Goal: Task Accomplishment & Management: Use online tool/utility

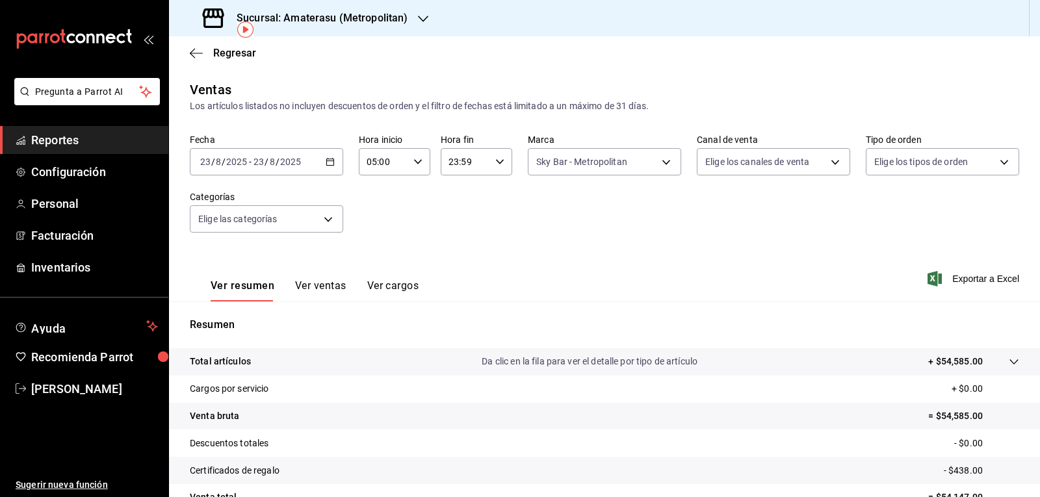
scroll to position [60, 0]
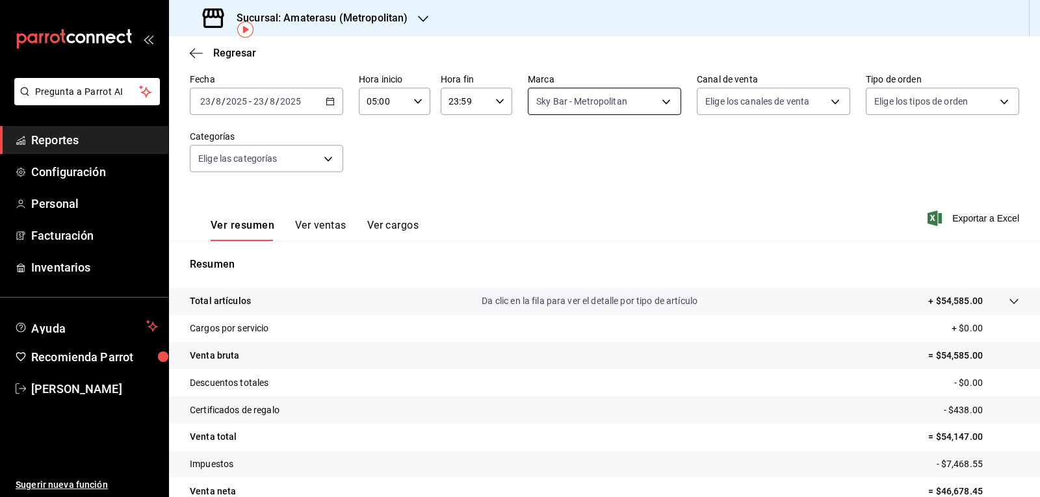
click at [588, 97] on body "Pregunta a Parrot AI Reportes Configuración Personal Facturación Inventarios Ay…" at bounding box center [520, 248] width 1040 height 497
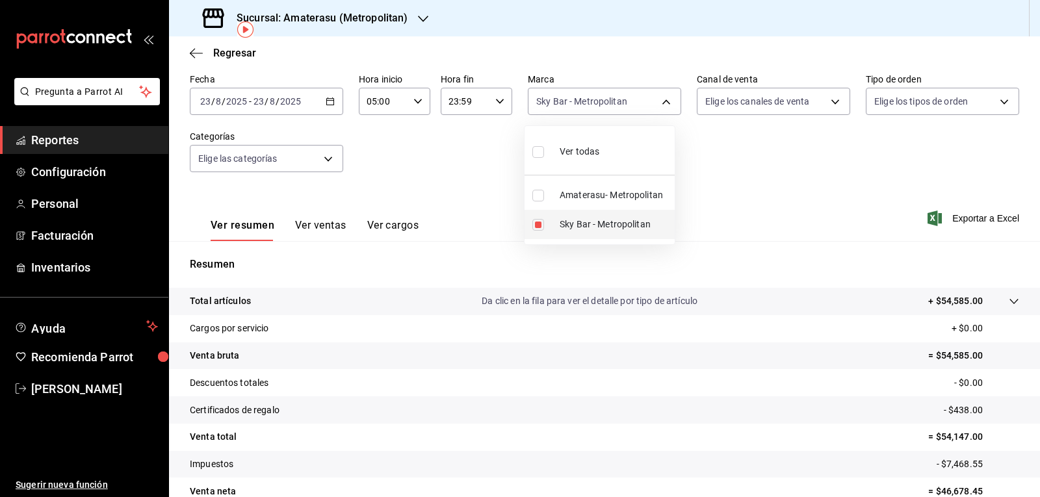
click at [602, 226] on span "Sky Bar - Metropolitan" at bounding box center [615, 225] width 110 height 14
checkbox input "false"
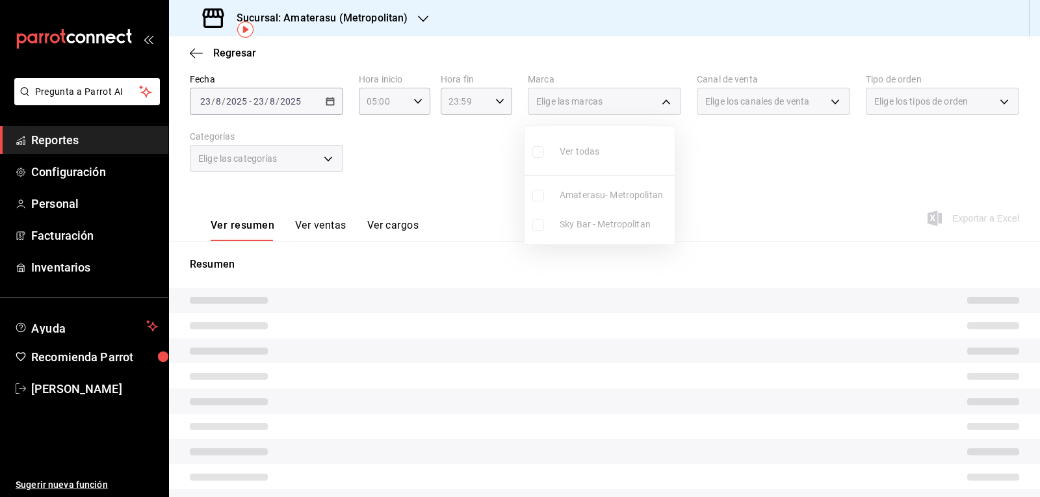
click at [602, 226] on ul "Ver todas Amaterasu- Metropolitan Sky Bar - Metropolitan" at bounding box center [599, 185] width 150 height 118
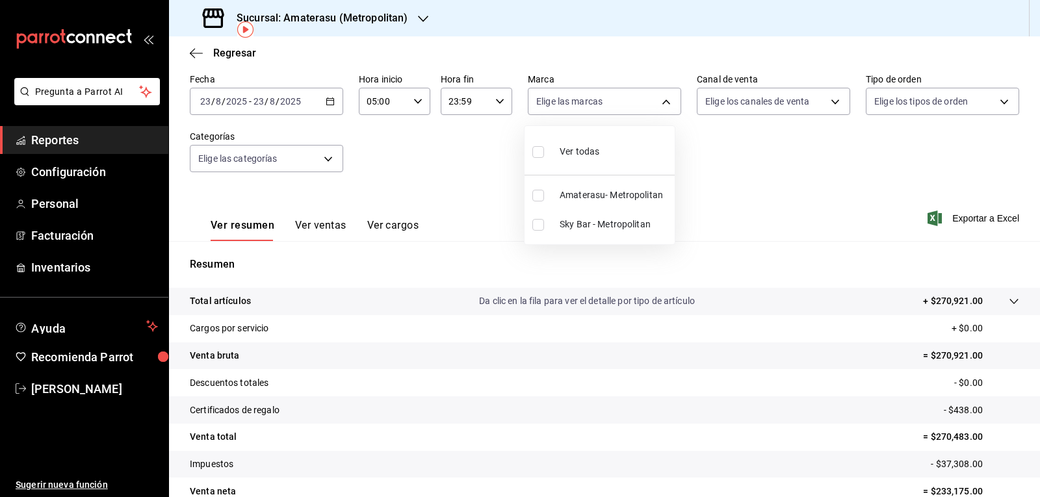
click at [602, 226] on span "Sky Bar - Metropolitan" at bounding box center [615, 225] width 110 height 14
type input "f3afaab8-8c3d-4e49-a299-af9bdf6027b2"
checkbox input "true"
click at [717, 177] on div at bounding box center [520, 248] width 1040 height 497
click at [717, 177] on div "Ver todas Amaterasu- Metropolitan Sky Bar - Metropolitan" at bounding box center [520, 248] width 1040 height 497
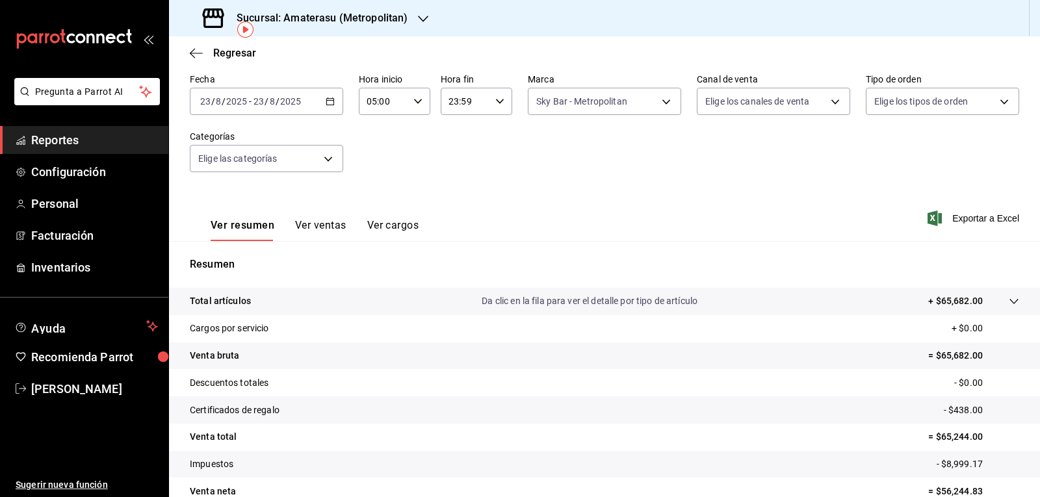
click at [714, 175] on div "Fecha [DATE] [DATE] - [DATE] [DATE] Hora inicio 05:00 Hora inicio Hora fin 23:5…" at bounding box center [604, 130] width 829 height 114
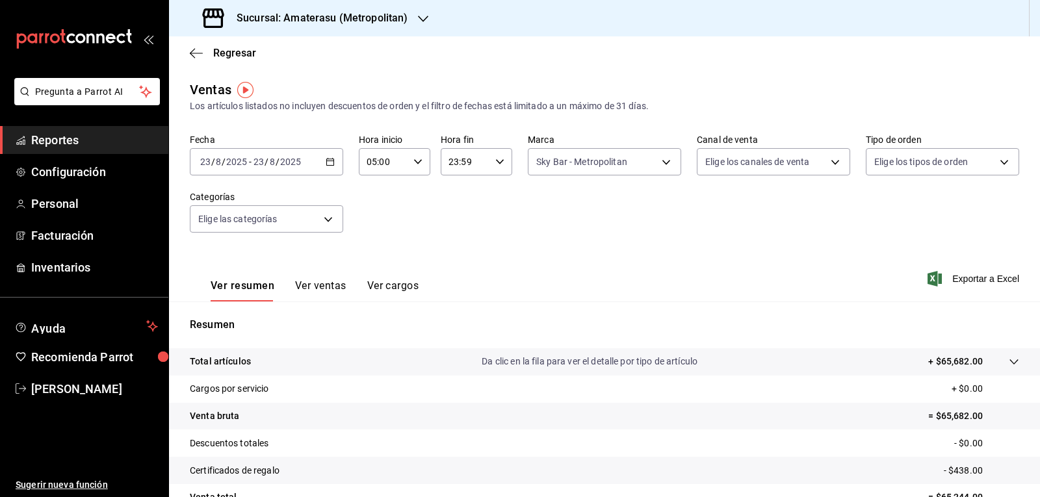
click at [330, 164] on icon "button" at bounding box center [330, 161] width 9 height 9
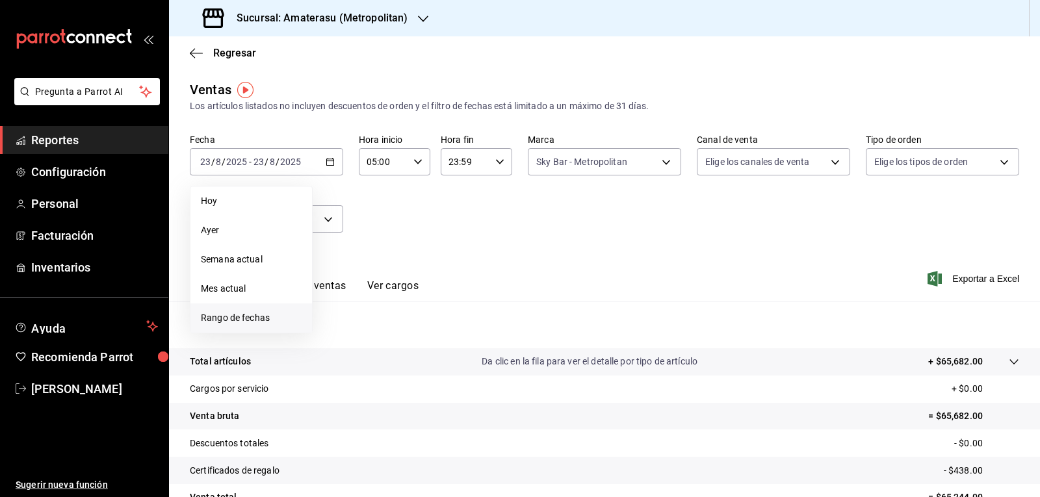
click at [255, 316] on span "Rango de fechas" at bounding box center [251, 318] width 101 height 14
click at [456, 343] on button "23" at bounding box center [454, 333] width 23 height 23
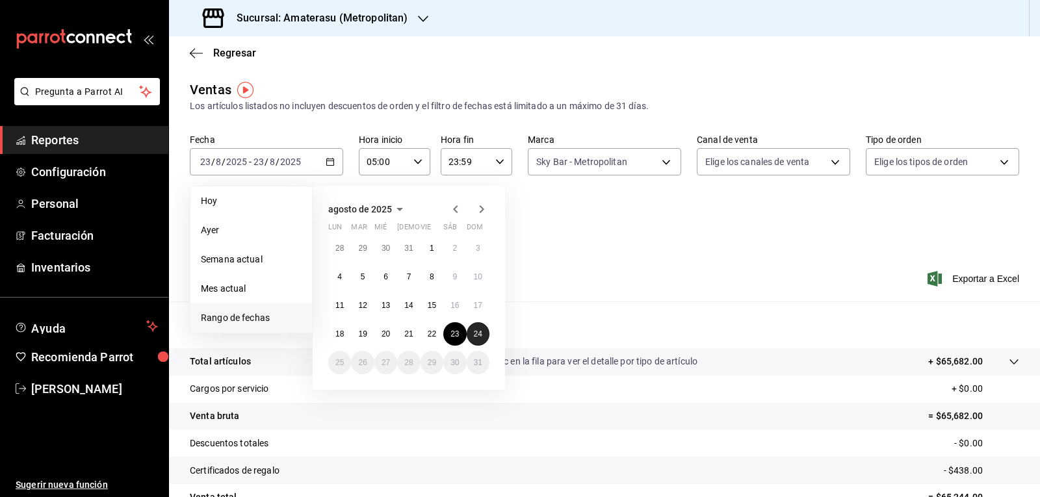
click at [482, 339] on button "24" at bounding box center [478, 333] width 23 height 23
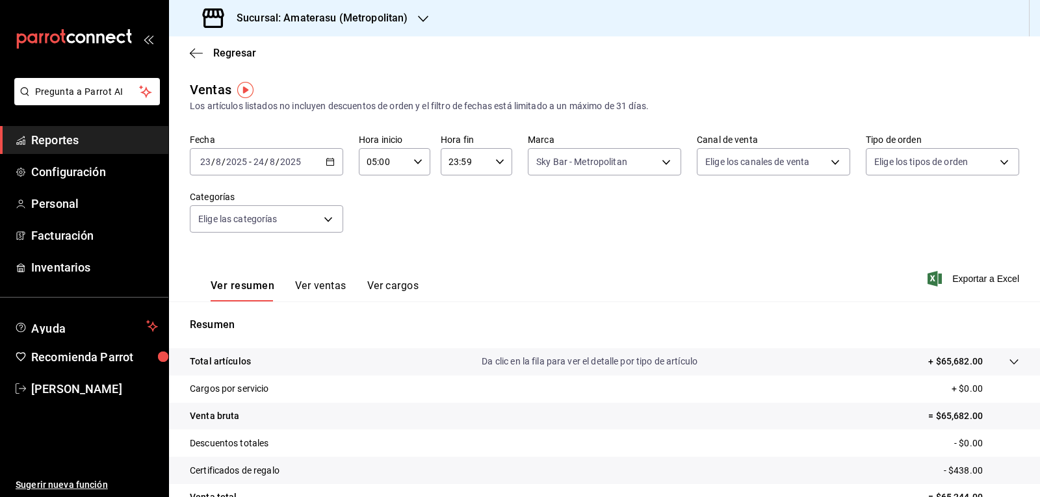
click at [484, 169] on input "23:59" at bounding box center [465, 162] width 49 height 26
click at [450, 226] on button "05" at bounding box center [455, 221] width 31 height 26
type input "05:59"
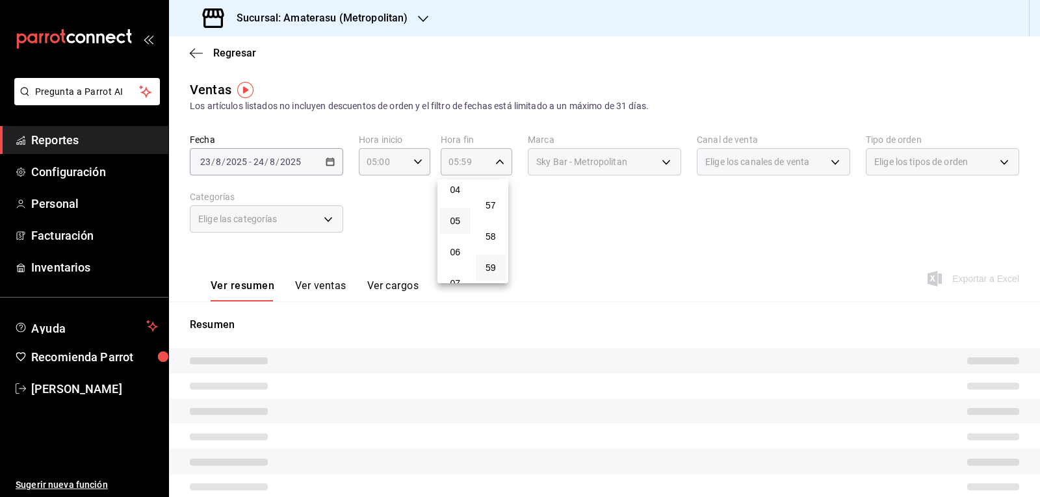
click at [595, 208] on div at bounding box center [520, 248] width 1040 height 497
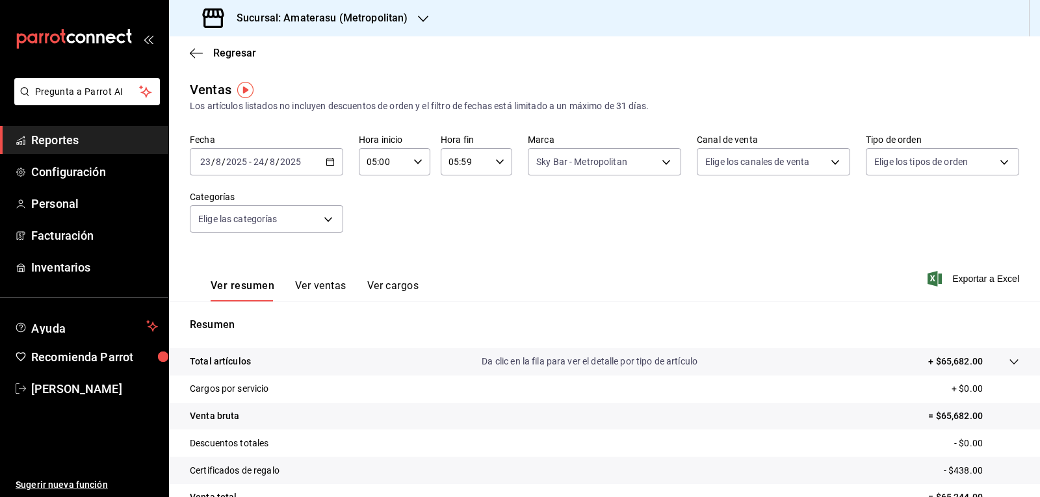
click at [595, 208] on div "Fecha [DATE] [DATE] - [DATE] [DATE] Hora inicio 05:00 Hora inicio Hora fin 05:5…" at bounding box center [604, 191] width 829 height 114
click at [551, 154] on body "Pregunta a Parrot AI Reportes Configuración Personal Facturación Inventarios Ay…" at bounding box center [520, 248] width 1040 height 497
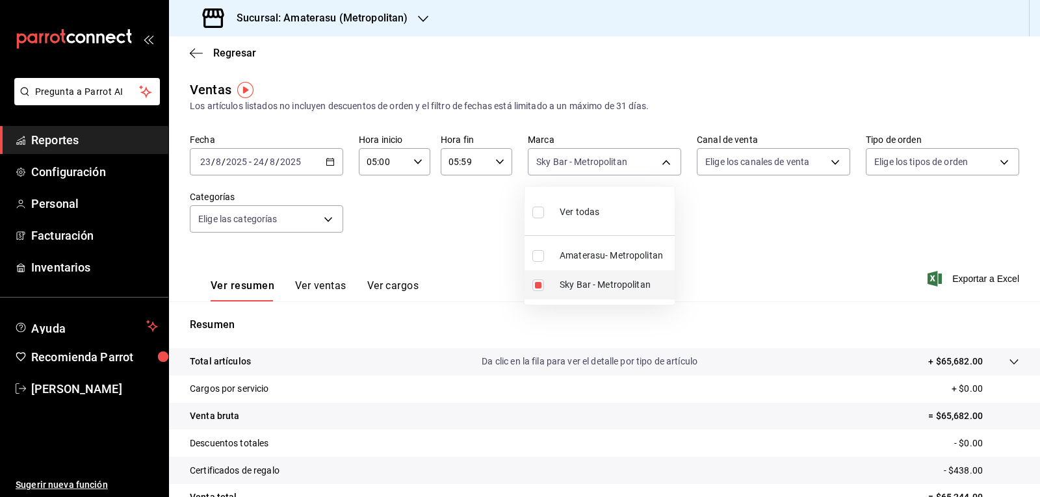
click at [552, 281] on li "Sky Bar - Metropolitan" at bounding box center [599, 284] width 150 height 29
checkbox input "false"
click at [540, 257] on input "checkbox" at bounding box center [538, 256] width 12 height 12
checkbox input "true"
type input "e4cd7fcb-d45b-43ae-a99f-ad4ccfcd9032"
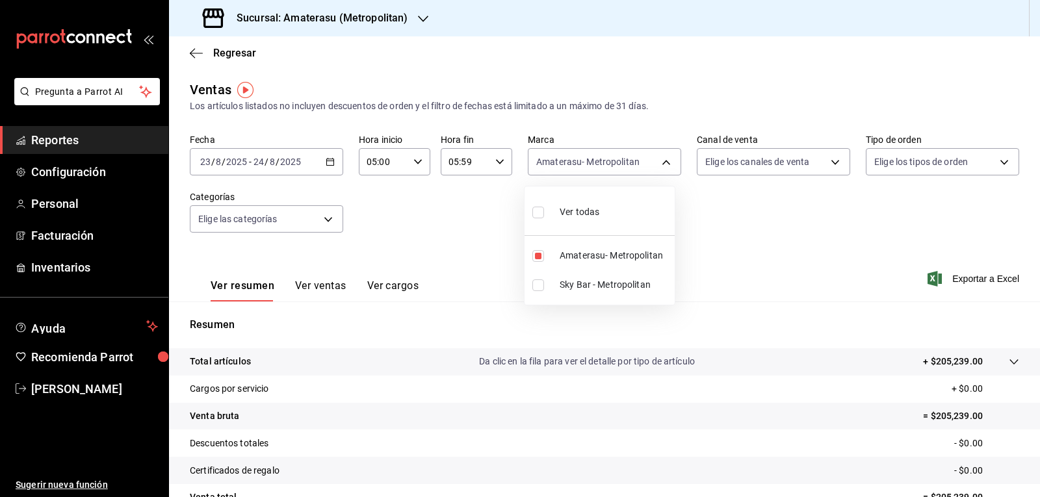
click at [712, 256] on div at bounding box center [520, 248] width 1040 height 497
click at [712, 256] on div "Ver resumen Ver ventas Ver cargos Exportar a Excel" at bounding box center [604, 274] width 871 height 53
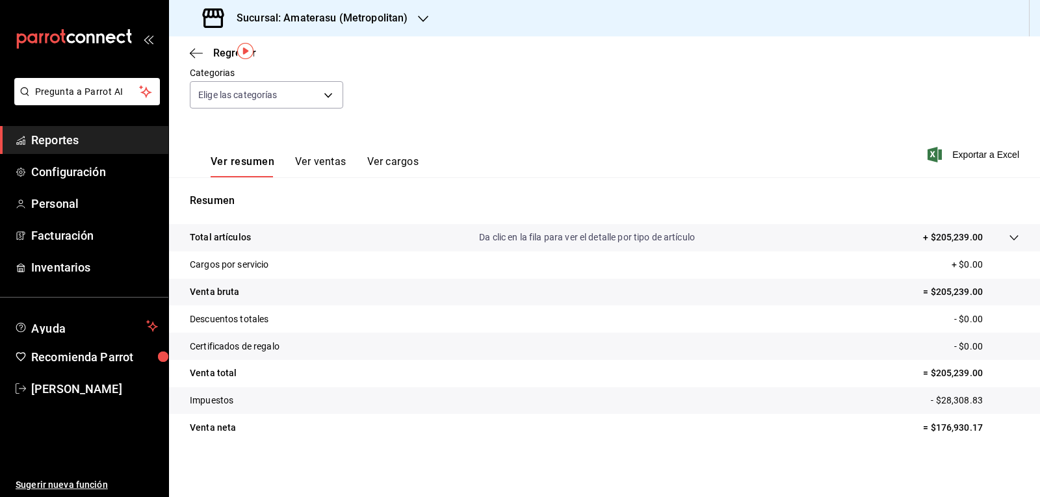
scroll to position [125, 0]
